Goal: Task Accomplishment & Management: Manage account settings

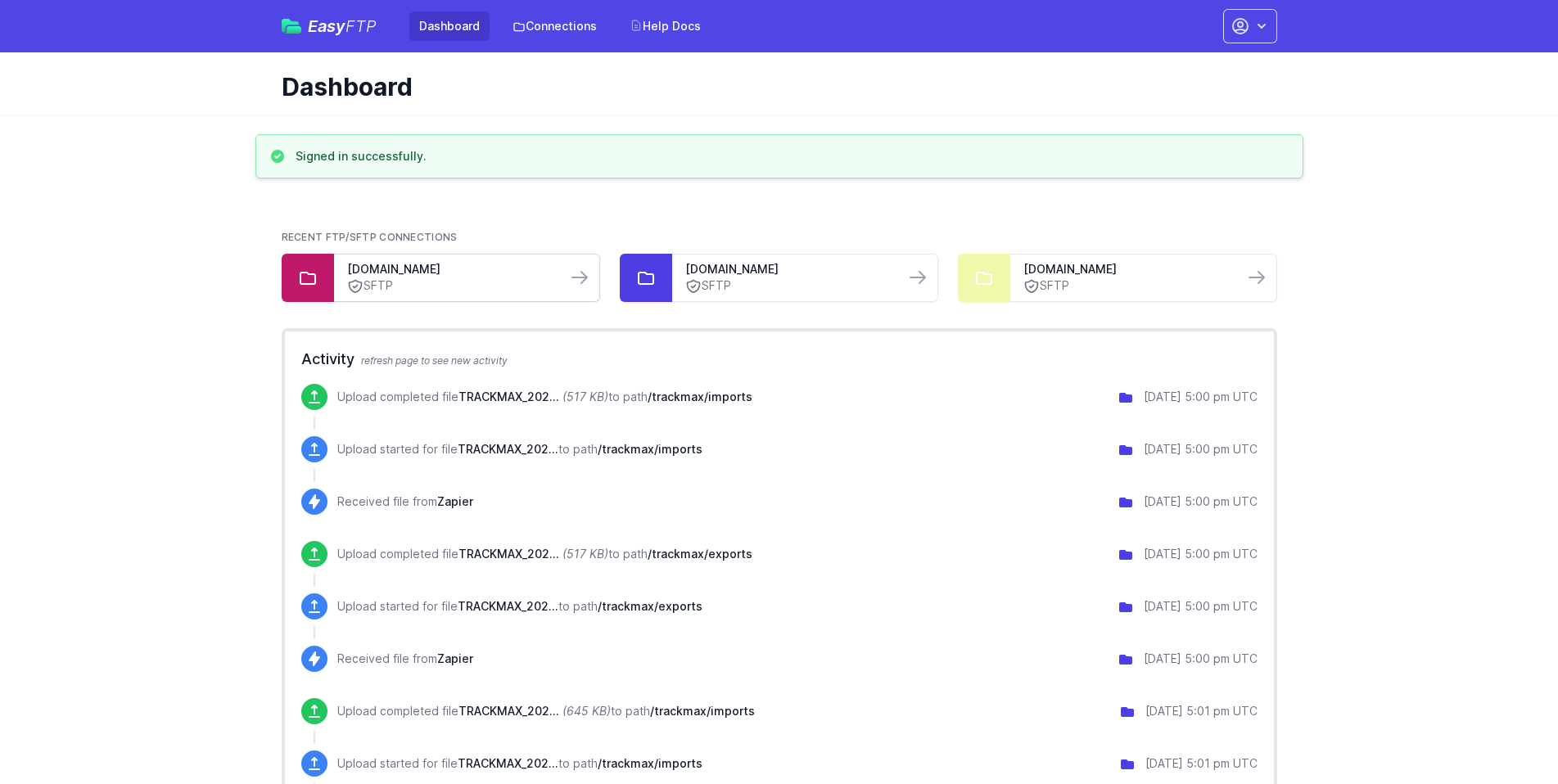
click at [400, 278] on link "SFTP" at bounding box center [450, 287] width 206 height 17
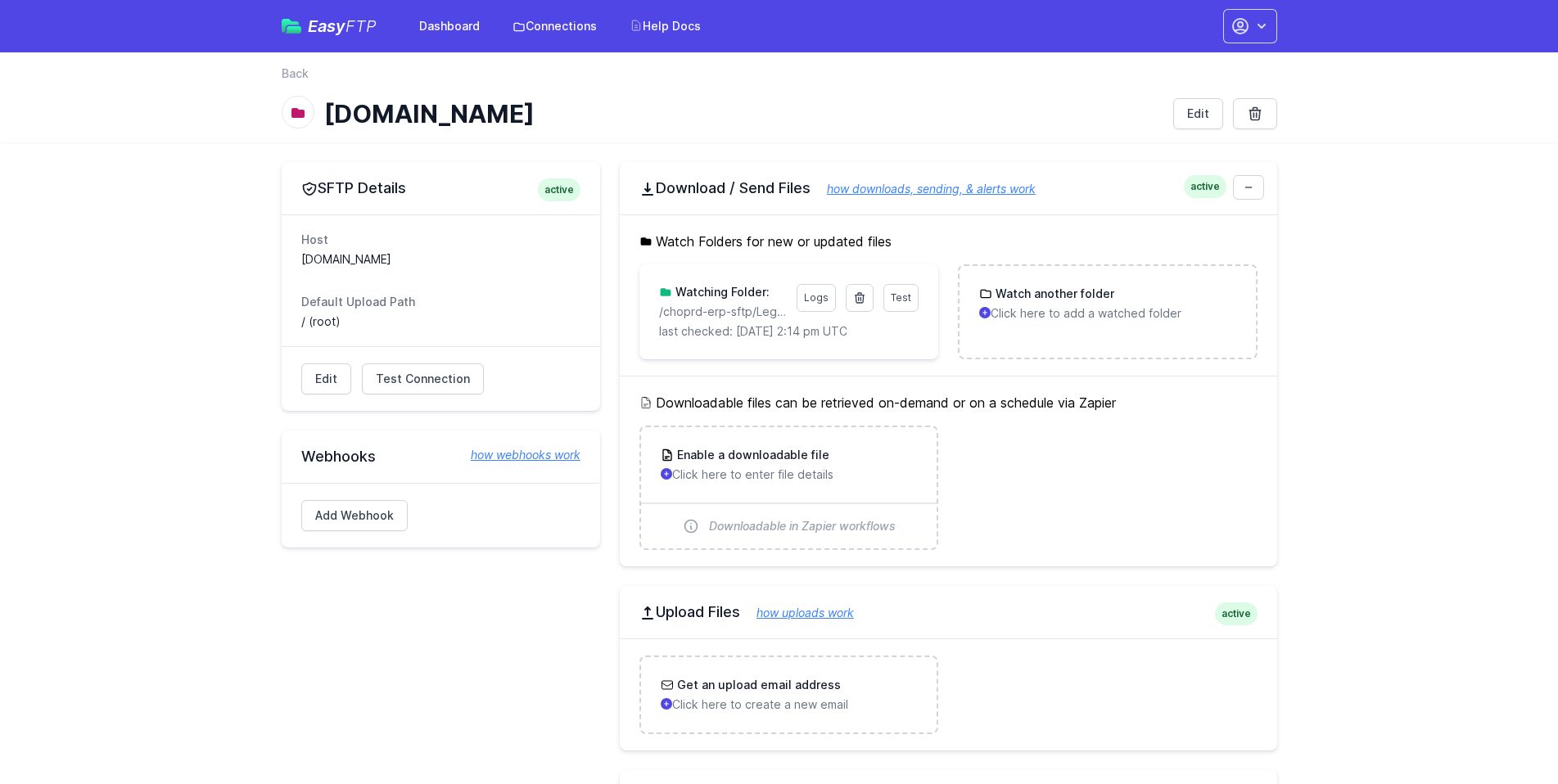
drag, startPoint x: 726, startPoint y: 356, endPoint x: 704, endPoint y: 353, distance: 22.2
click at [704, 353] on div "Test Logs Watching Folder: /choprd-erp-sftp/Legacy/Orders/ last checked: 10/2/2…" at bounding box center [789, 312] width 299 height 95
click at [823, 303] on link "Logs" at bounding box center [816, 297] width 39 height 28
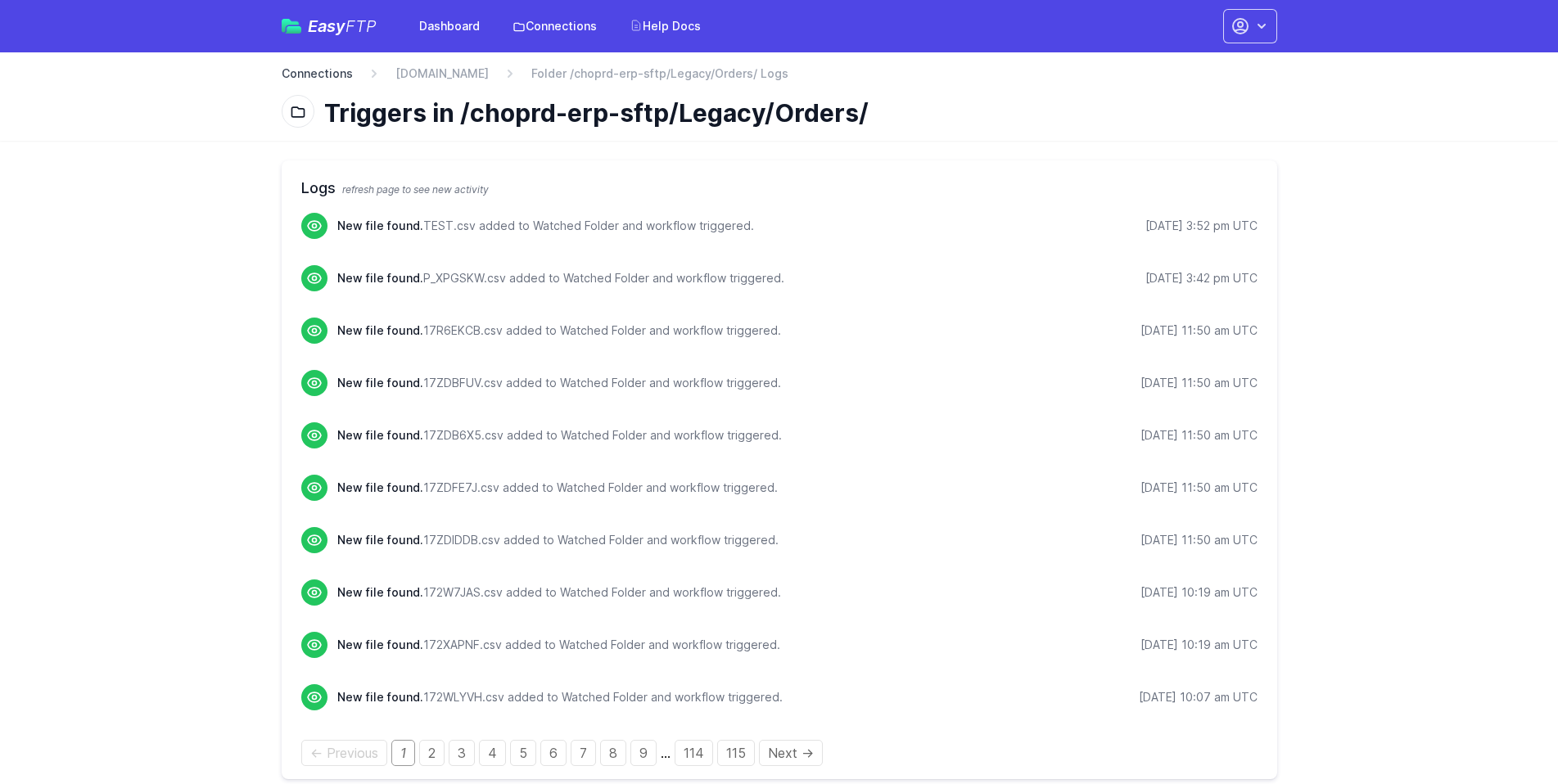
click at [289, 70] on link "Connections" at bounding box center [317, 73] width 71 height 17
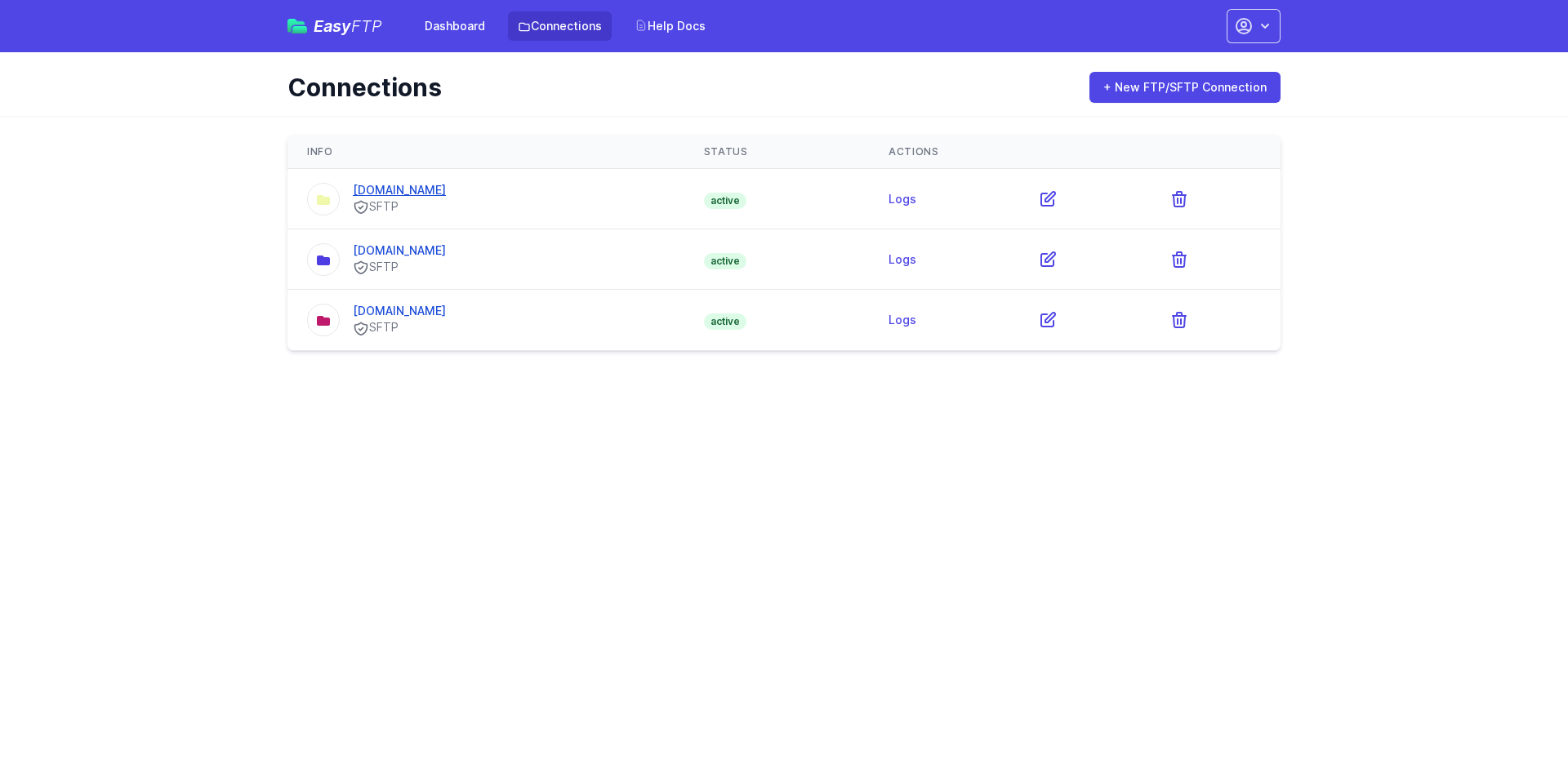
click at [402, 194] on link "[DOMAIN_NAME]" at bounding box center [399, 190] width 93 height 14
click at [916, 197] on link "Logs" at bounding box center [902, 199] width 28 height 14
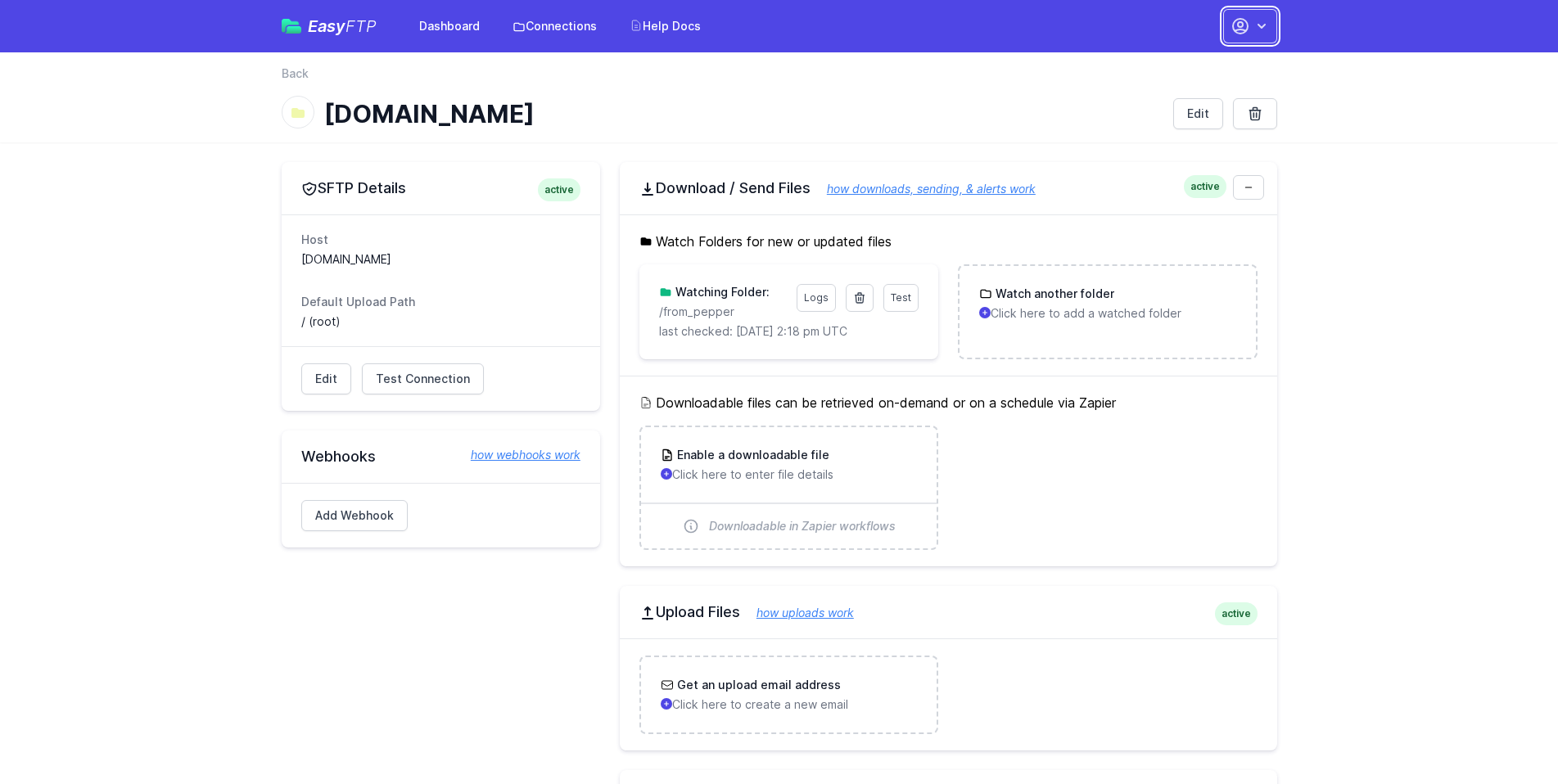
click at [1275, 32] on button "button" at bounding box center [1251, 25] width 54 height 34
click at [1161, 187] on link "Sign out" at bounding box center [1199, 186] width 157 height 29
